Goal: Navigation & Orientation: Find specific page/section

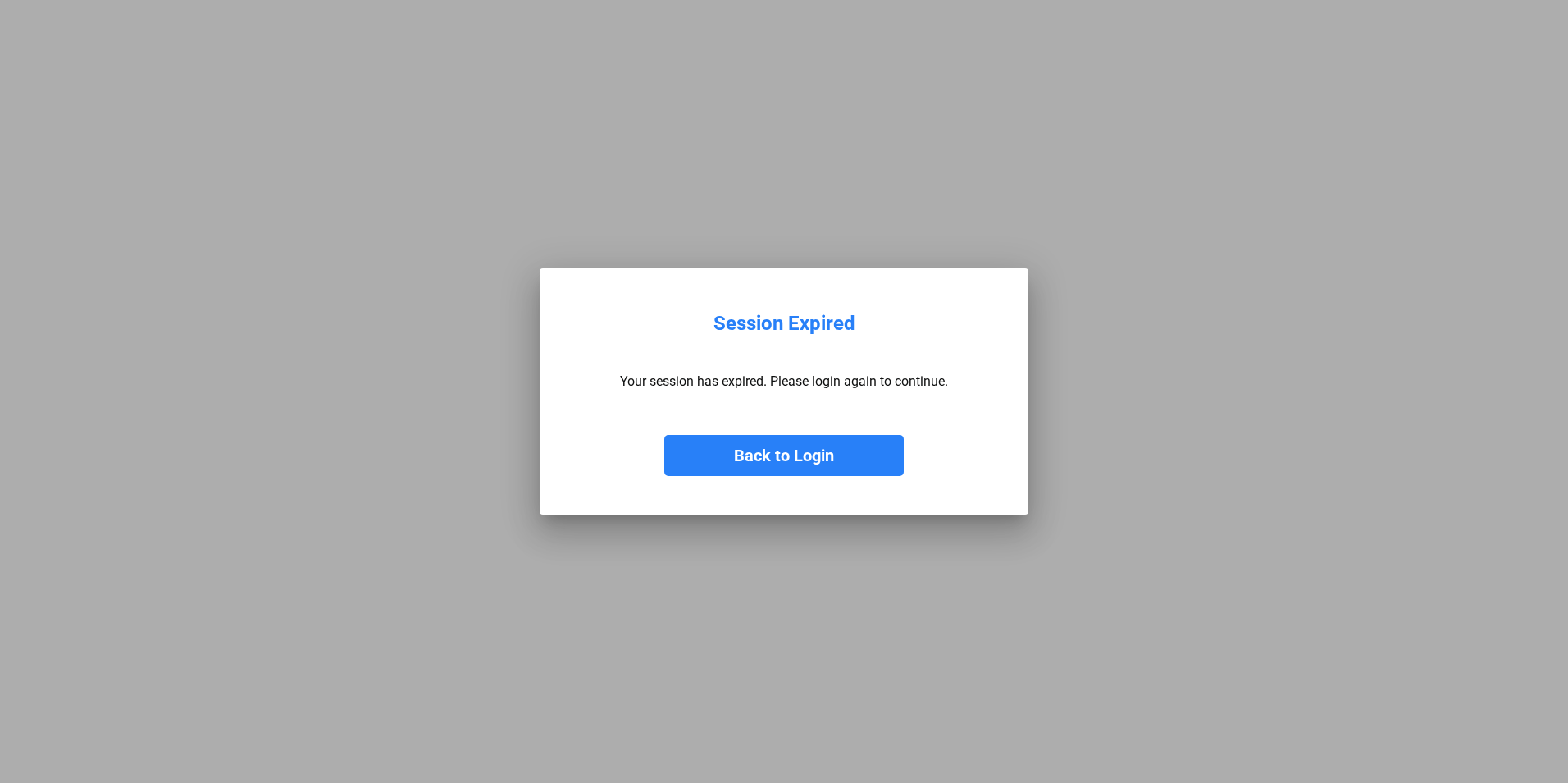
click at [798, 463] on button "Back to Login" at bounding box center [784, 455] width 240 height 41
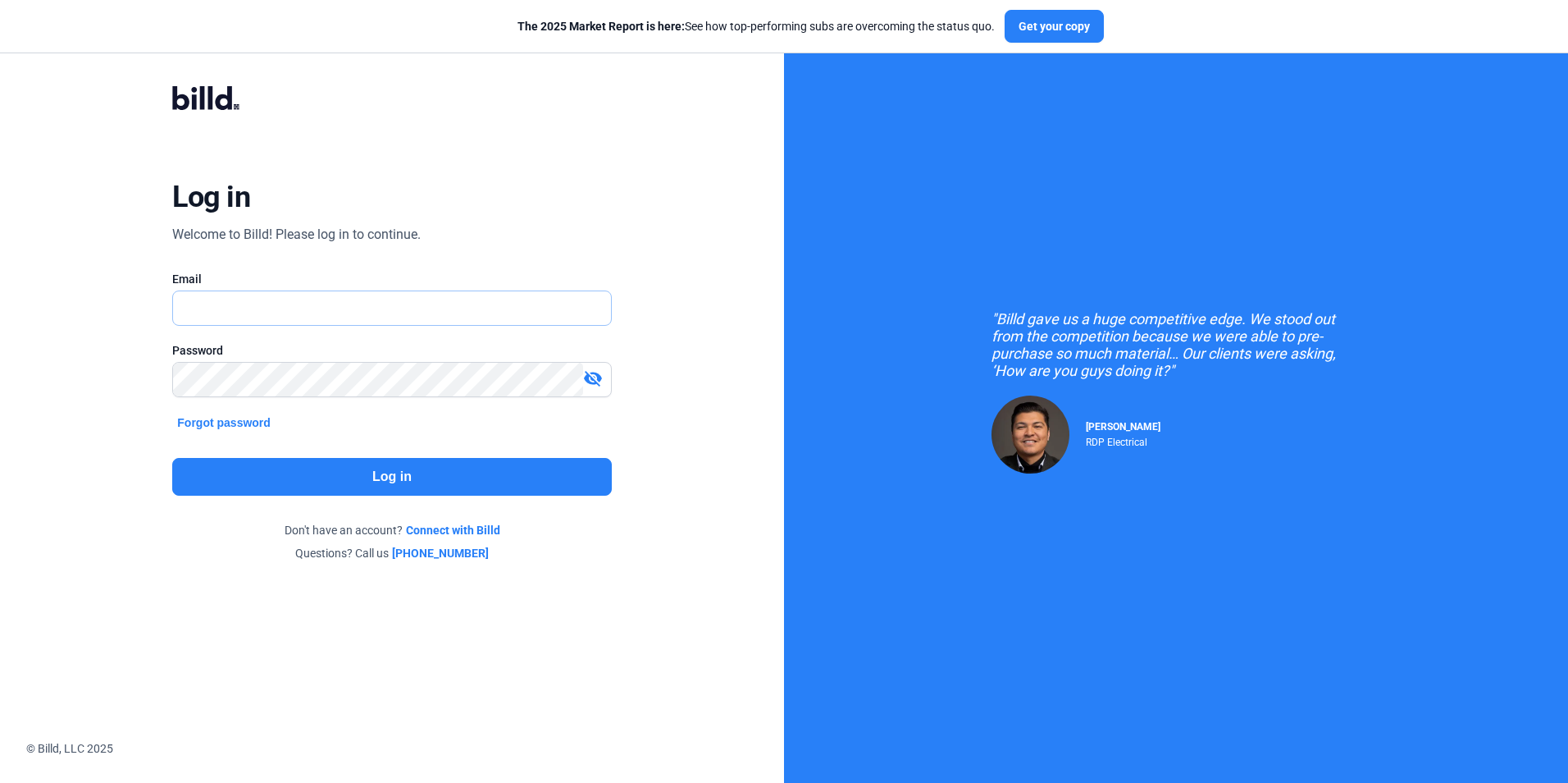
type input "[EMAIL_ADDRESS][DOMAIN_NAME]"
click at [386, 476] on button "Log in" at bounding box center [391, 477] width 439 height 38
